Goal: Task Accomplishment & Management: Use online tool/utility

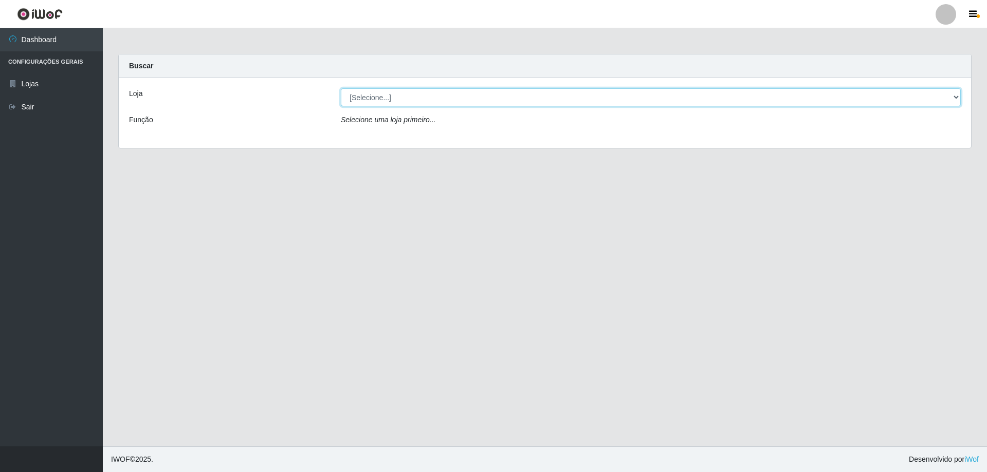
click at [377, 101] on select "[Selecione...] SuperShow Bis - Avenida 6 SuperShow [GEOGRAPHIC_DATA]" at bounding box center [651, 97] width 620 height 18
select select "60"
click at [341, 88] on select "[Selecione...] SuperShow Bis - Avenida 6 SuperShow [GEOGRAPHIC_DATA]" at bounding box center [651, 97] width 620 height 18
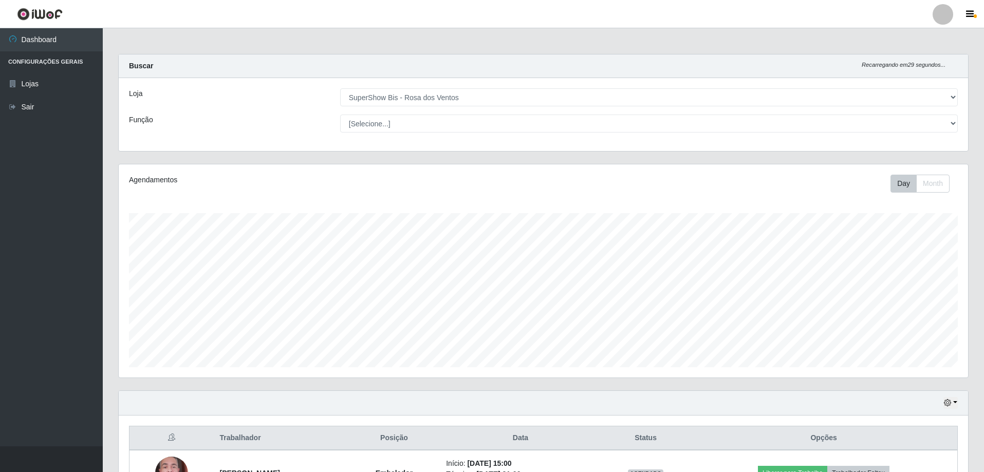
scroll to position [213, 850]
click at [367, 122] on select "[Selecione...] ASG ASG + ASG ++ Auxiliar de Cozinha Balconista de Açougue Balco…" at bounding box center [649, 124] width 618 height 18
select select "1"
click at [340, 115] on select "[Selecione...] ASG ASG + ASG ++ Auxiliar de Cozinha Balconista de Açougue Balco…" at bounding box center [649, 124] width 618 height 18
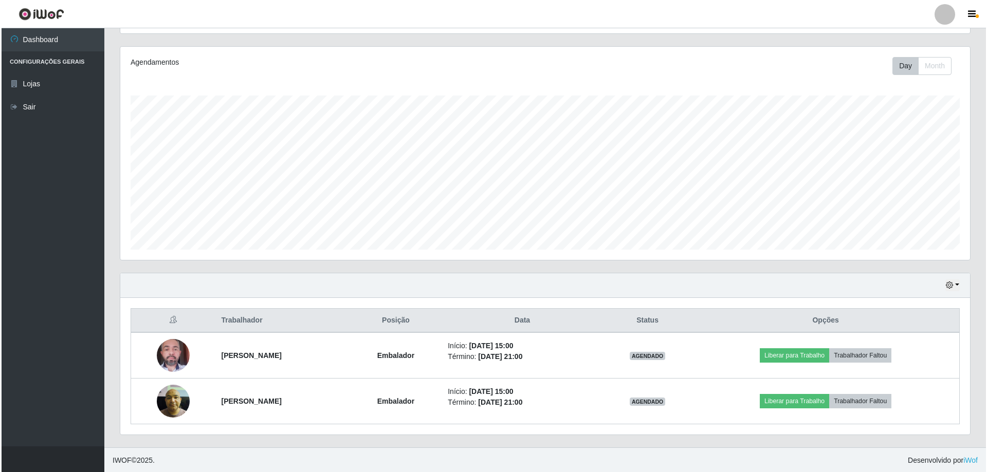
scroll to position [119, 0]
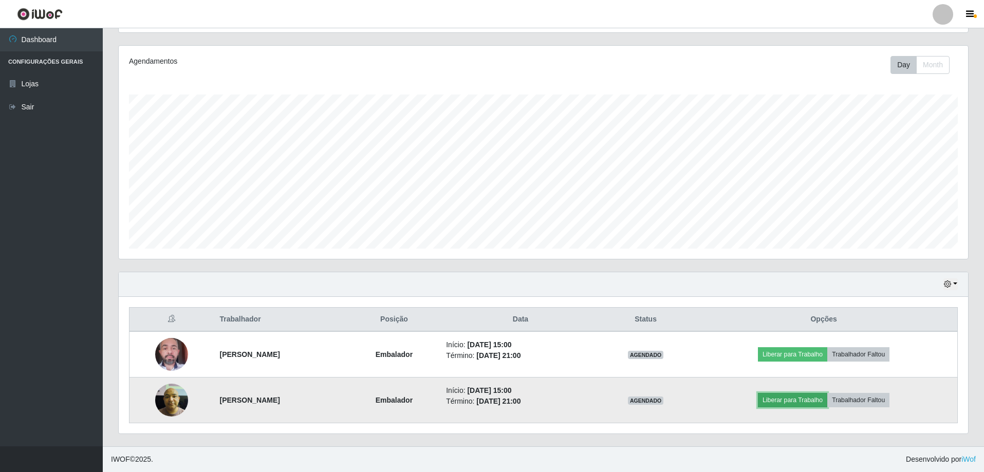
click at [791, 399] on button "Liberar para Trabalho" at bounding box center [792, 400] width 69 height 14
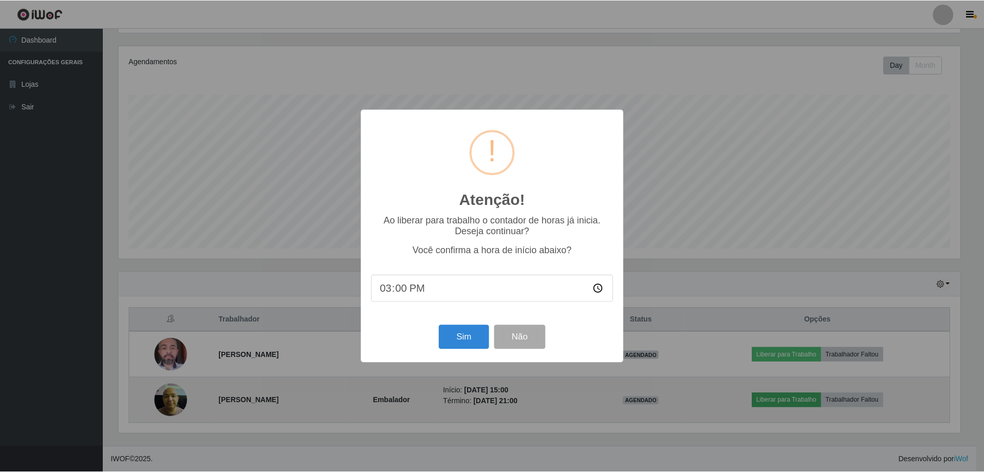
scroll to position [213, 844]
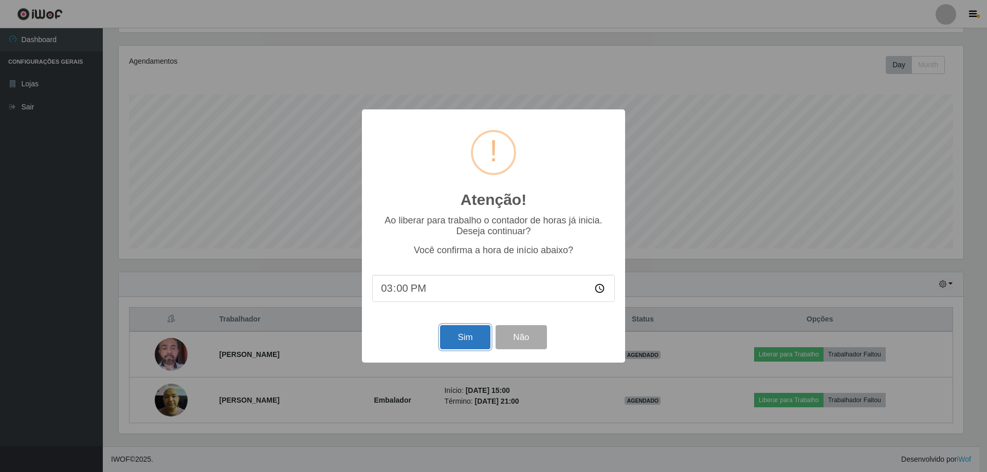
click at [469, 342] on button "Sim" at bounding box center [465, 337] width 50 height 24
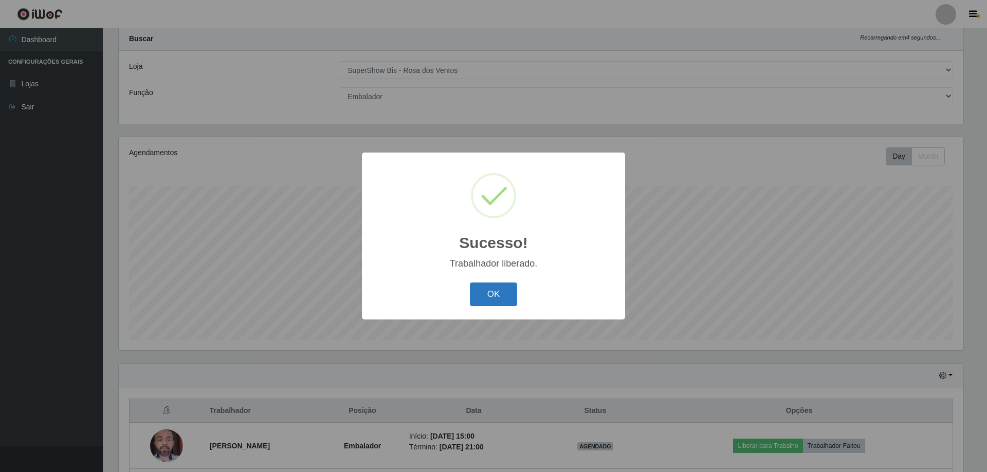
click at [495, 291] on button "OK" at bounding box center [494, 295] width 48 height 24
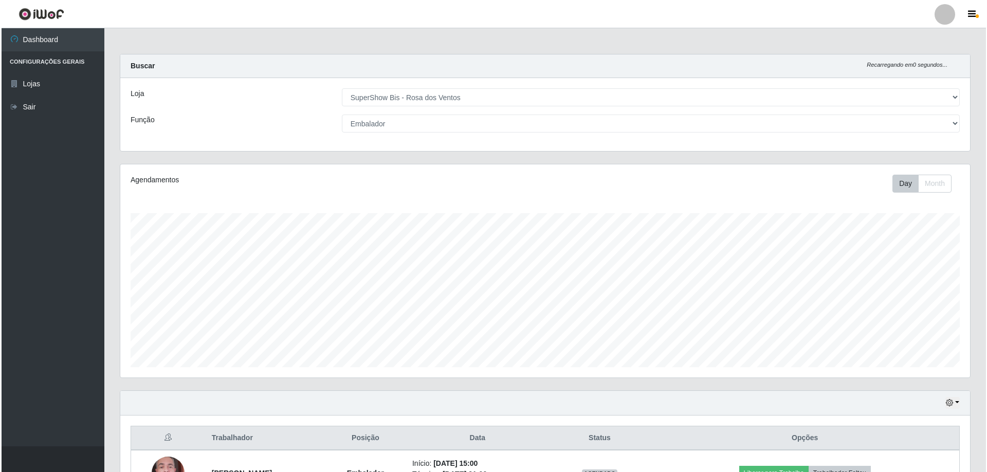
scroll to position [103, 0]
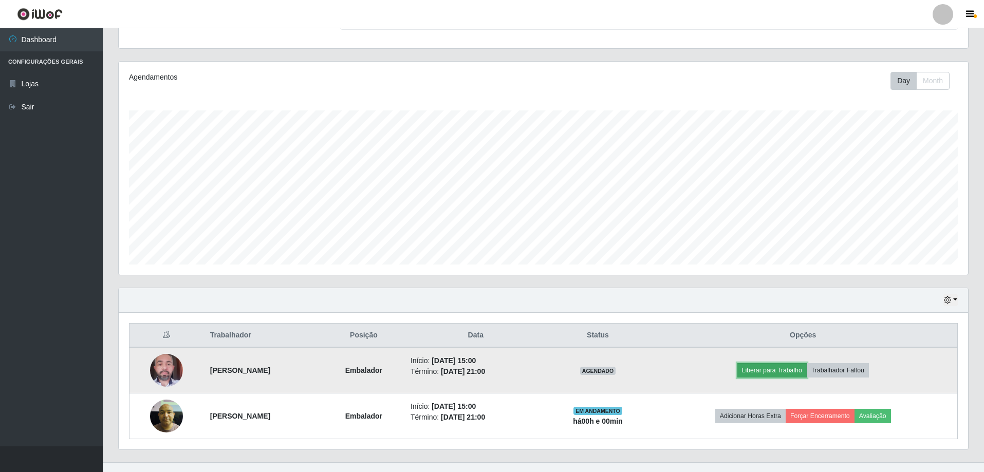
click at [787, 374] on button "Liberar para Trabalho" at bounding box center [772, 370] width 69 height 14
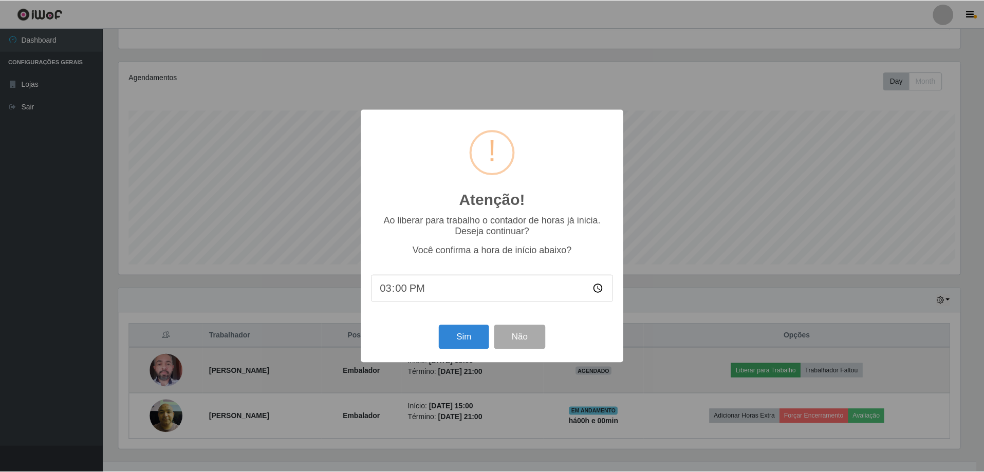
scroll to position [213, 844]
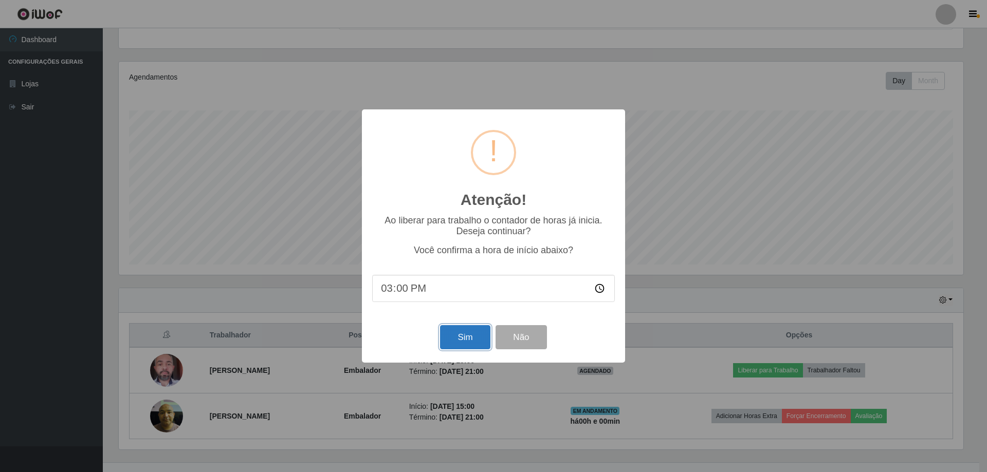
click at [460, 339] on button "Sim" at bounding box center [465, 337] width 50 height 24
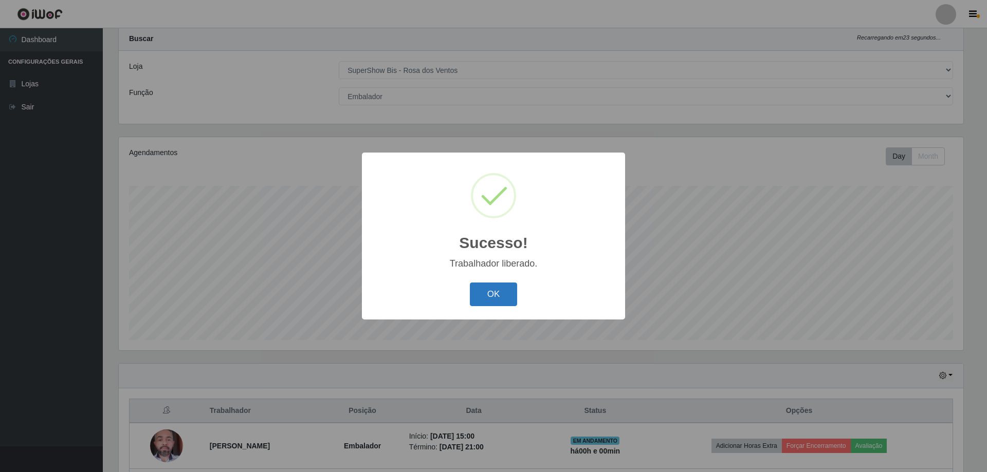
click at [487, 297] on button "OK" at bounding box center [494, 295] width 48 height 24
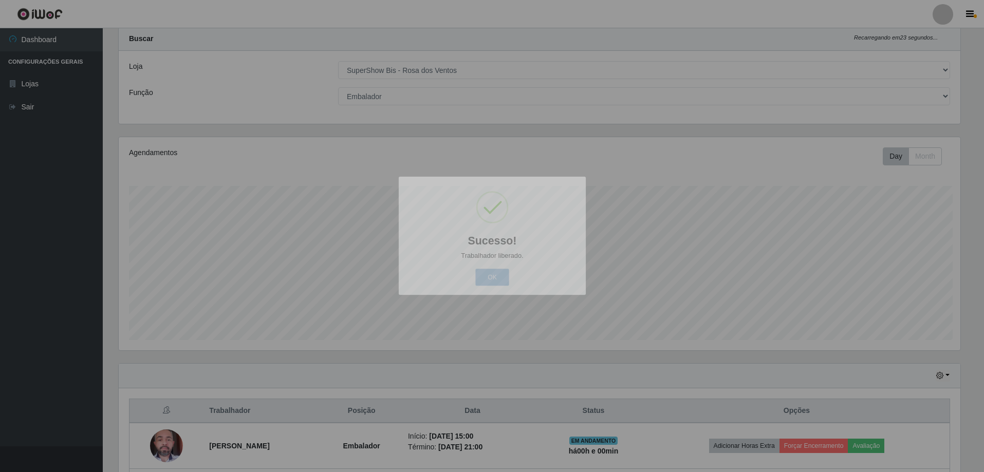
scroll to position [213, 850]
